Goal: Navigation & Orientation: Find specific page/section

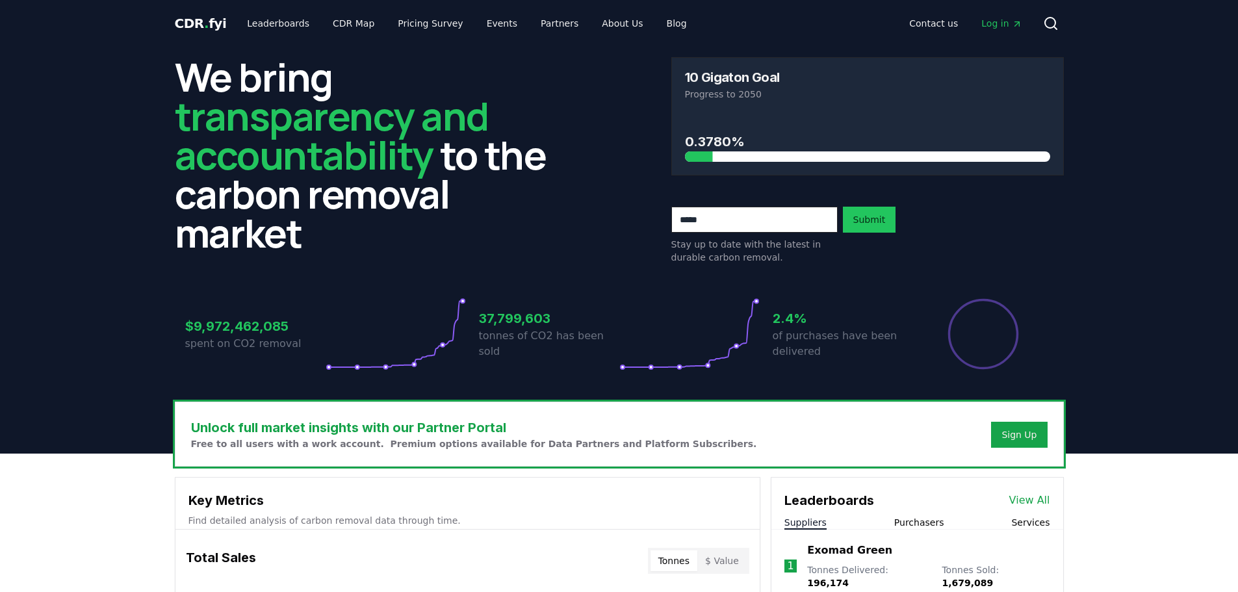
scroll to position [455, 0]
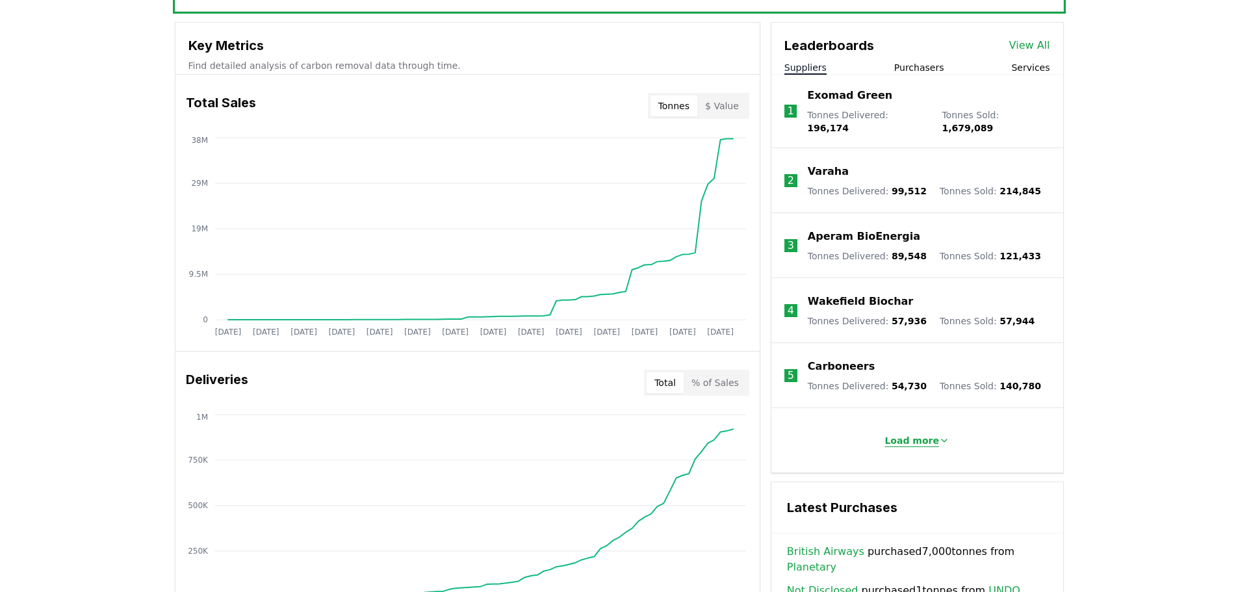
click at [907, 436] on p "Load more" at bounding box center [912, 440] width 55 height 13
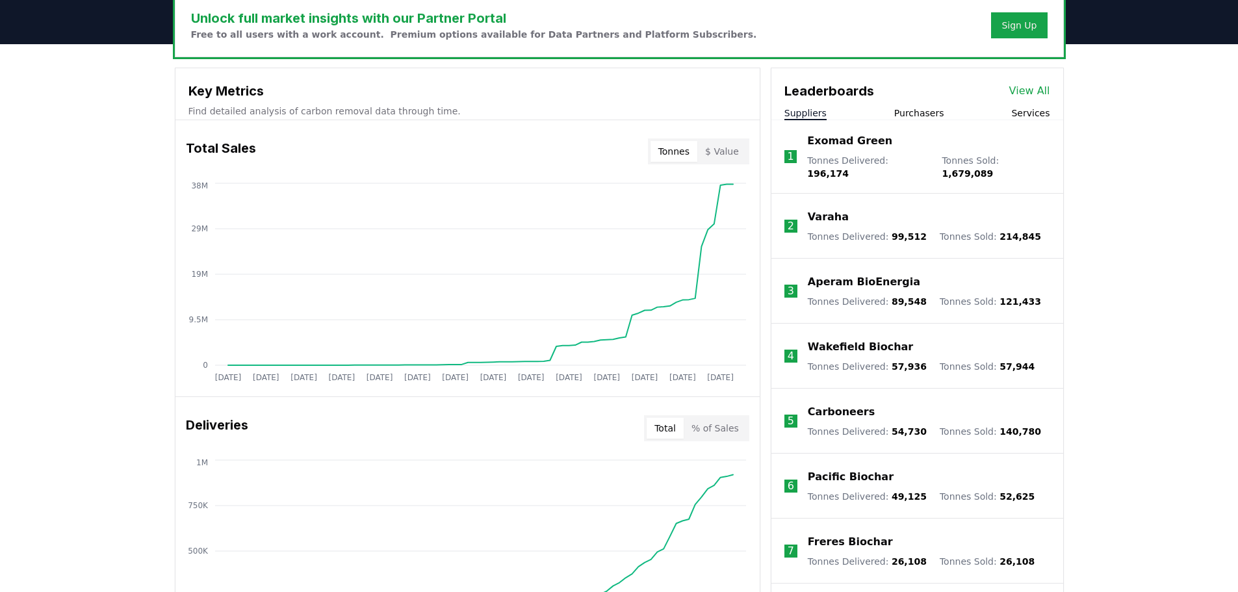
scroll to position [390, 0]
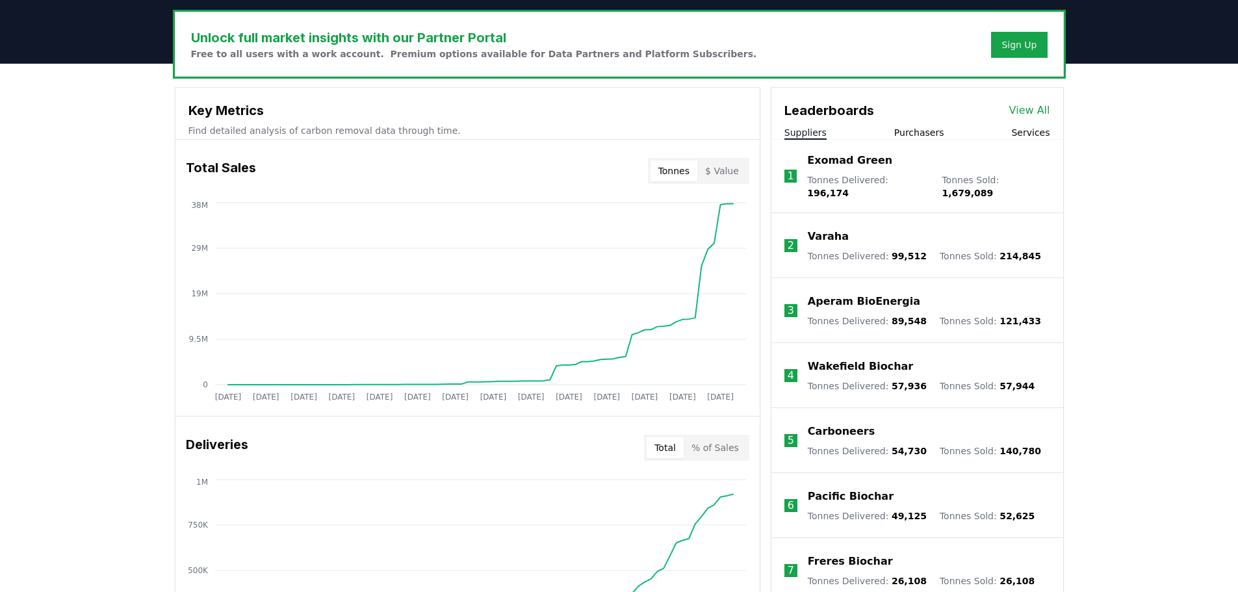
click at [1030, 107] on link "View All" at bounding box center [1030, 111] width 41 height 16
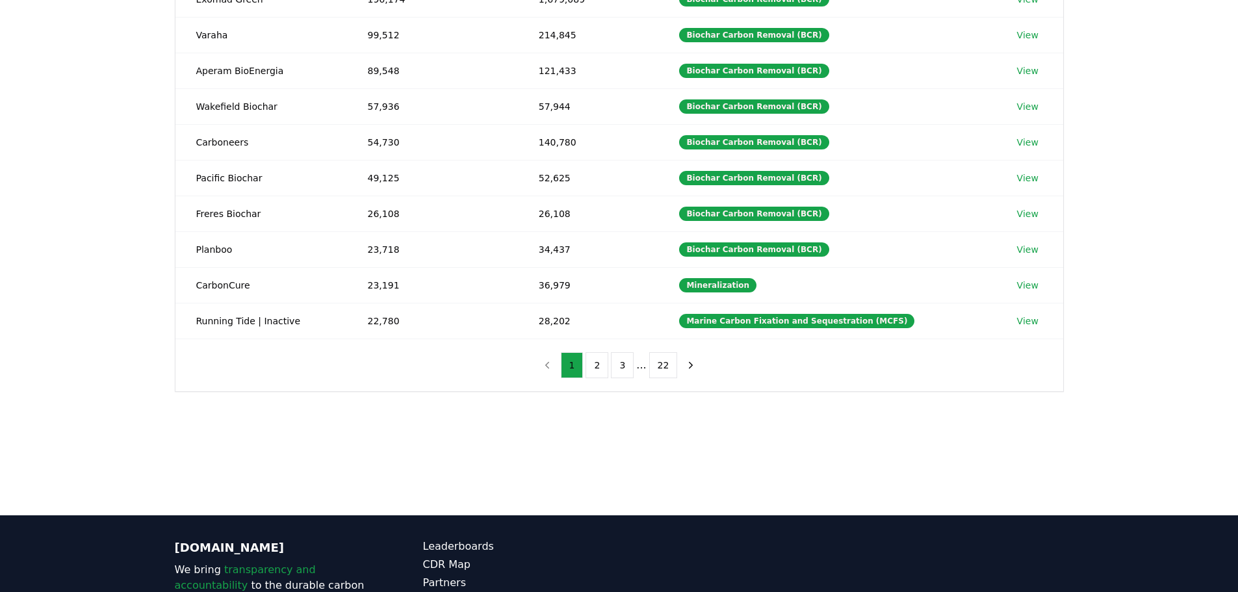
scroll to position [325, 0]
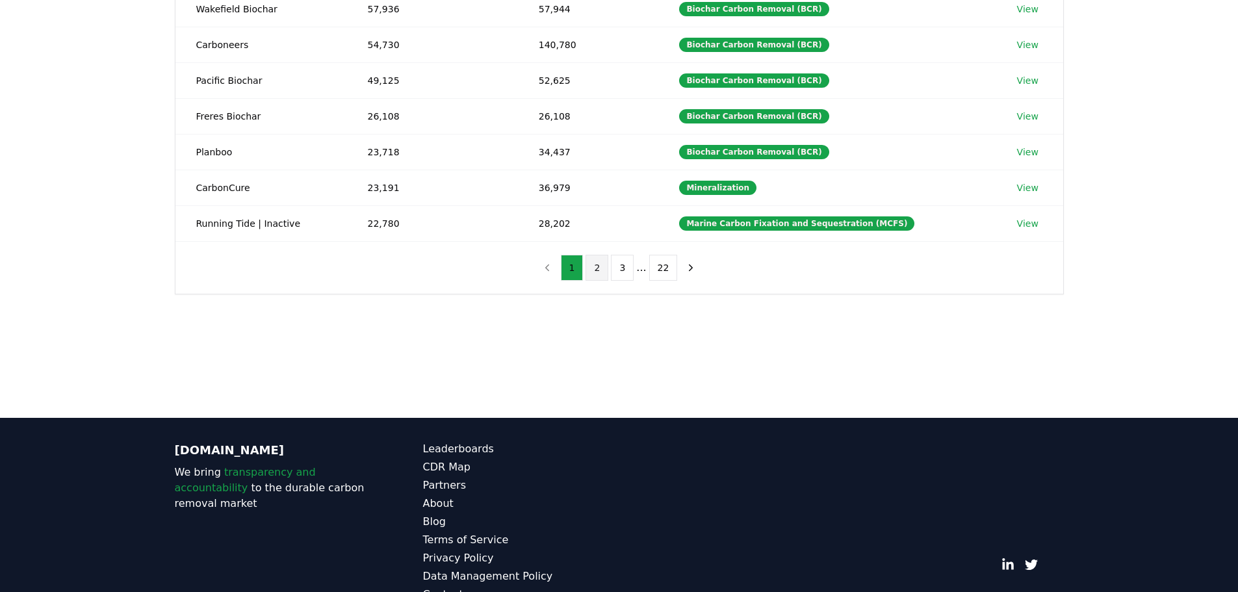
click at [599, 270] on button "2" at bounding box center [597, 268] width 23 height 26
click at [599, 268] on button "2" at bounding box center [597, 268] width 23 height 26
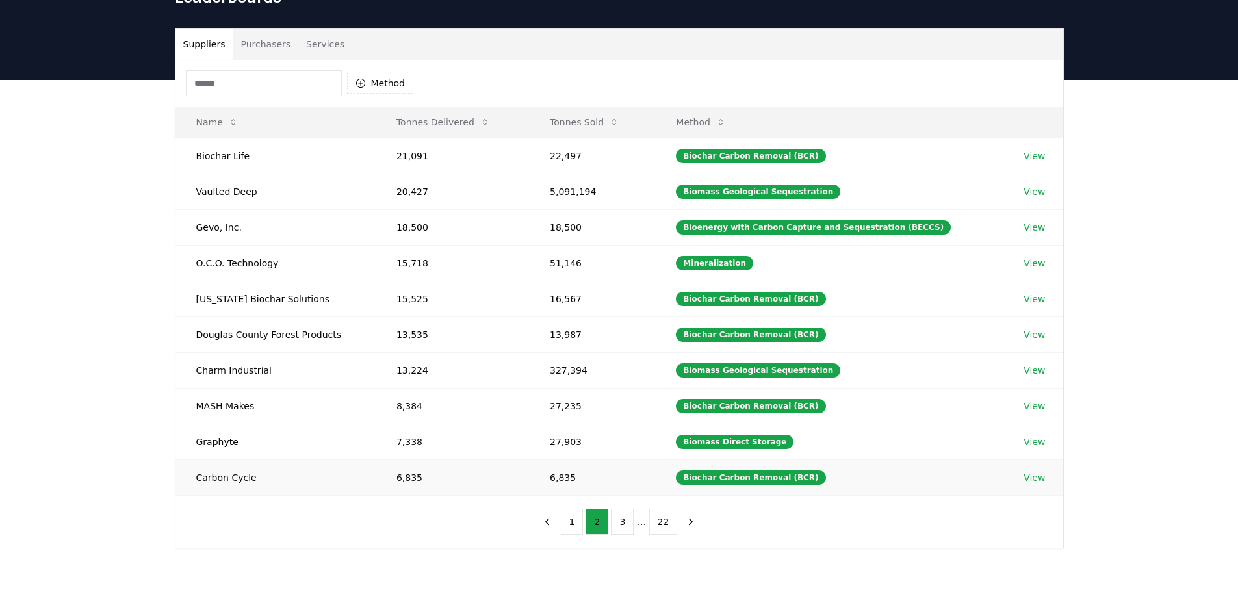
scroll to position [65, 0]
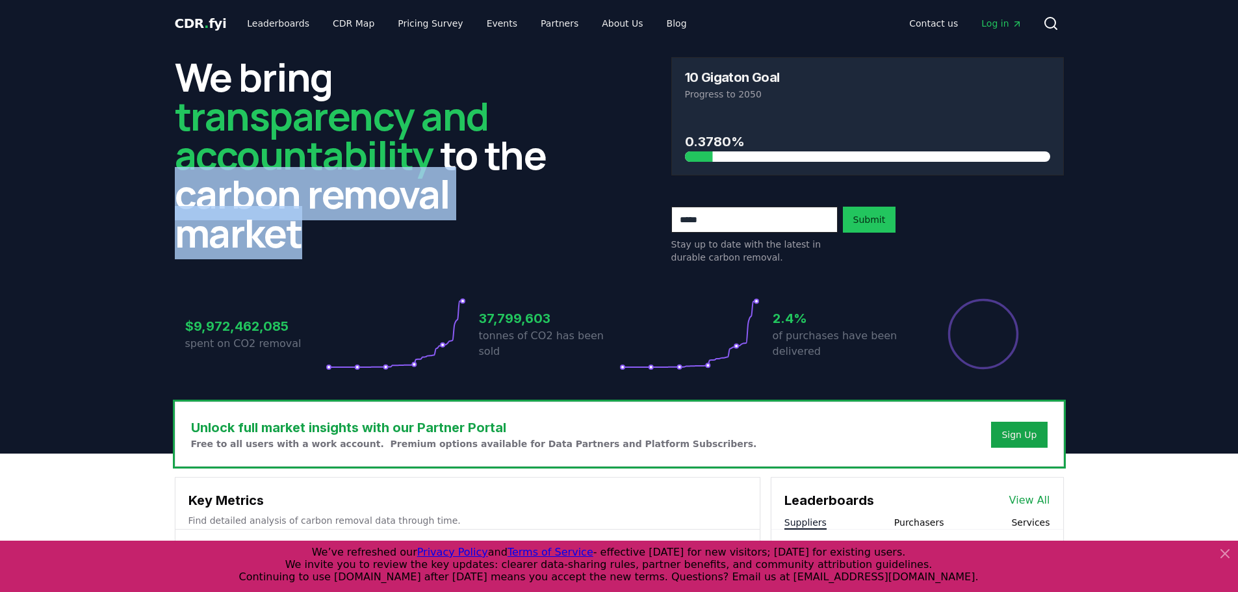
drag, startPoint x: 179, startPoint y: 193, endPoint x: 309, endPoint y: 229, distance: 134.8
click at [309, 229] on h2 "We bring transparency and accountability to the carbon removal market" at bounding box center [371, 154] width 393 height 195
copy h2 "carbon removal market"
